Goal: Task Accomplishment & Management: Use online tool/utility

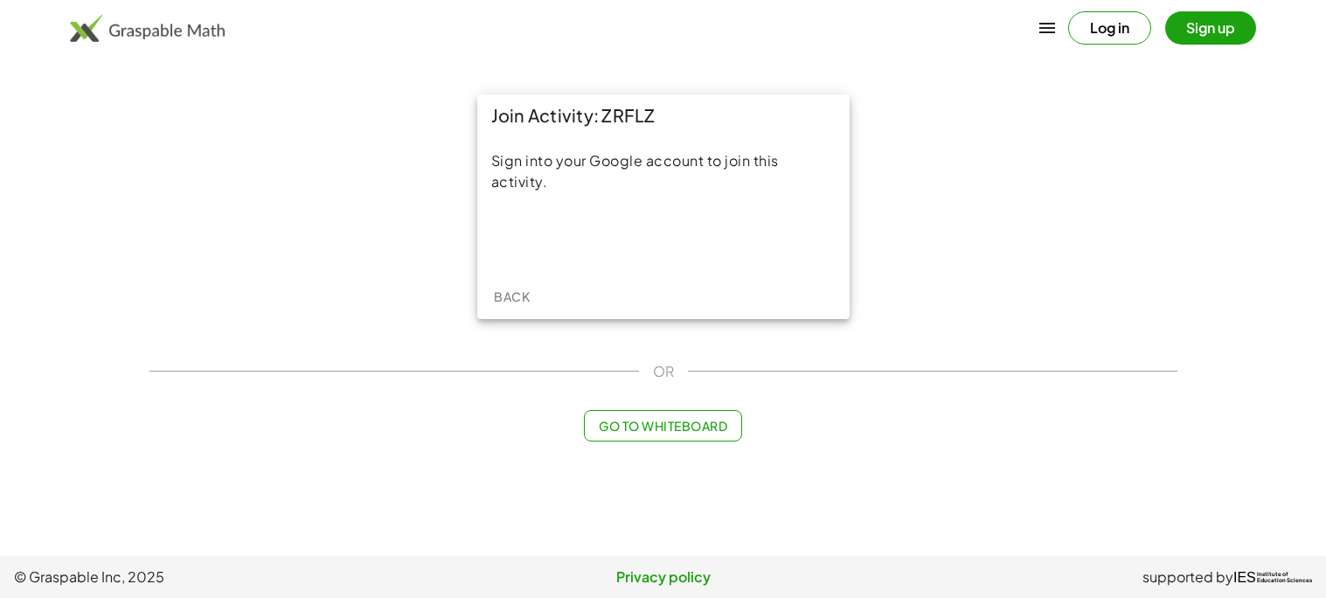
click at [625, 258] on div at bounding box center [663, 239] width 344 height 39
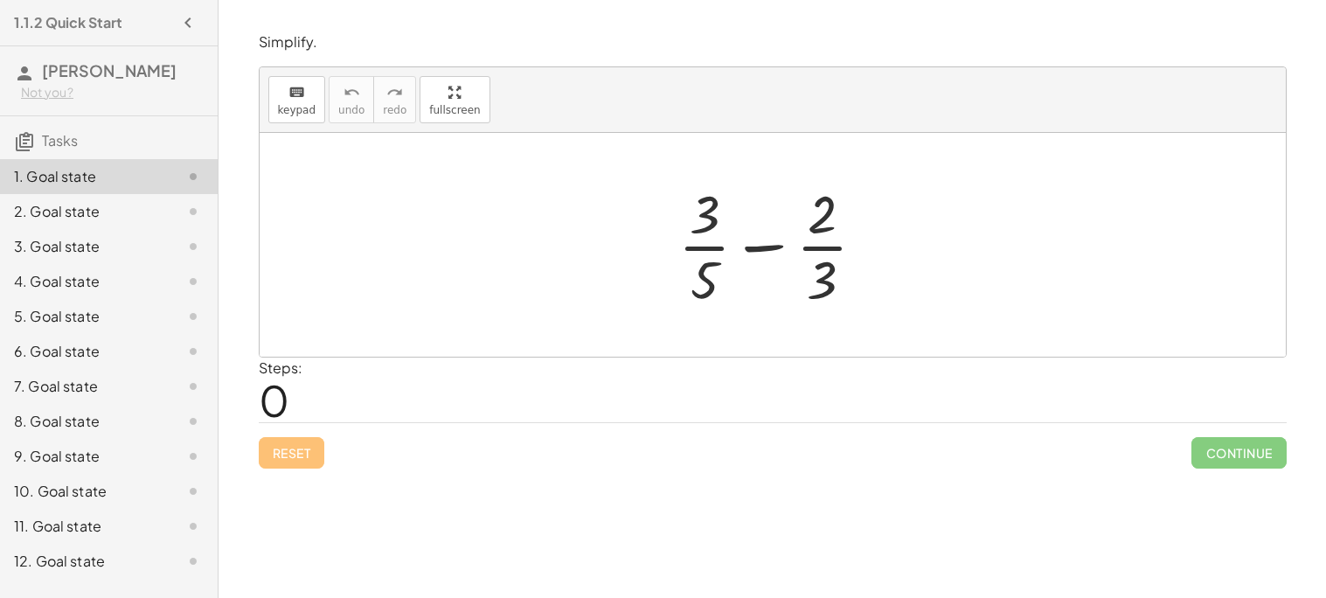
click at [813, 211] on div at bounding box center [778, 244] width 218 height 135
drag, startPoint x: 703, startPoint y: 225, endPoint x: 840, endPoint y: 225, distance: 136.3
click at [840, 225] on div at bounding box center [778, 244] width 218 height 135
drag, startPoint x: 813, startPoint y: 299, endPoint x: 814, endPoint y: 225, distance: 74.3
click at [814, 225] on div at bounding box center [778, 244] width 218 height 135
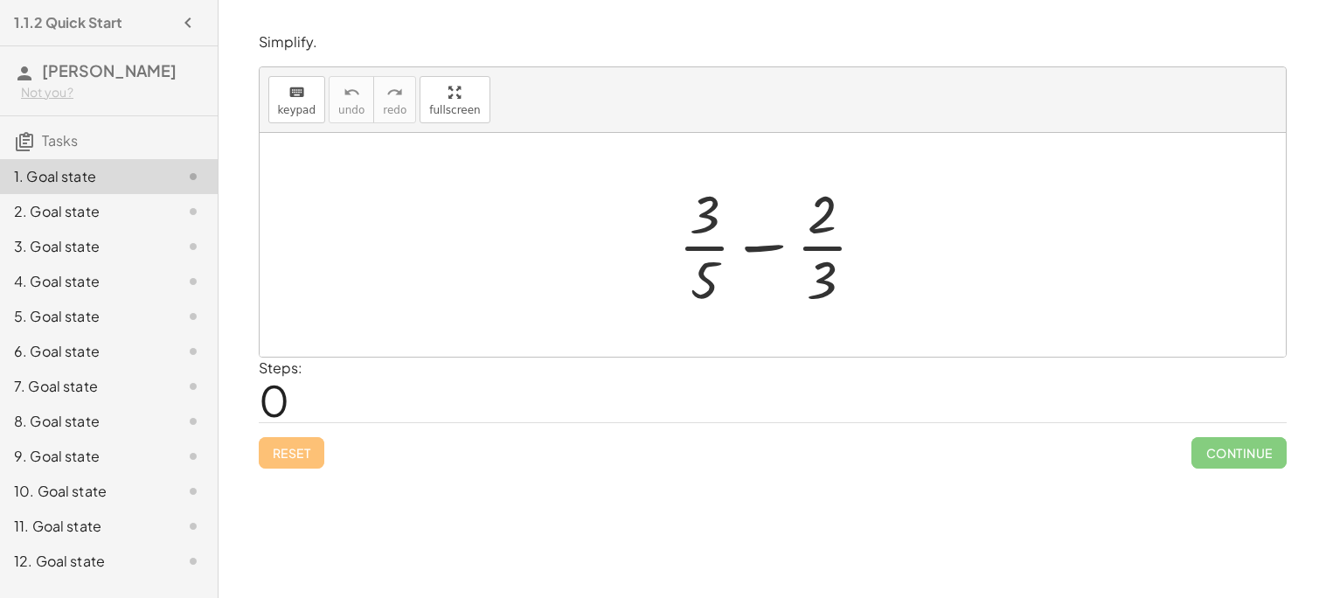
click at [747, 251] on div at bounding box center [778, 244] width 218 height 135
click at [759, 246] on div at bounding box center [778, 244] width 218 height 135
click at [763, 436] on div "Reset Continue" at bounding box center [773, 445] width 1028 height 46
click at [827, 253] on div at bounding box center [778, 244] width 218 height 135
click at [811, 102] on div "keyboard keypad undo [PERSON_NAME] redo fullscreen" at bounding box center [773, 100] width 1026 height 66
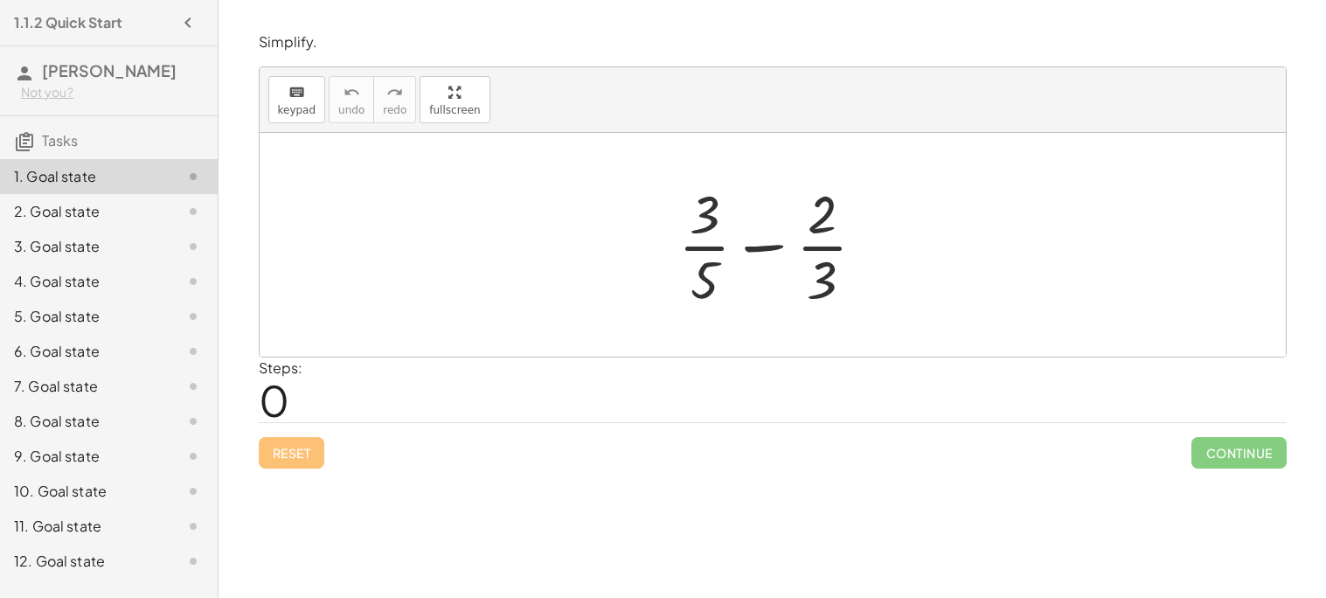
click at [839, 157] on div at bounding box center [773, 245] width 1026 height 224
